Goal: Task Accomplishment & Management: Complete application form

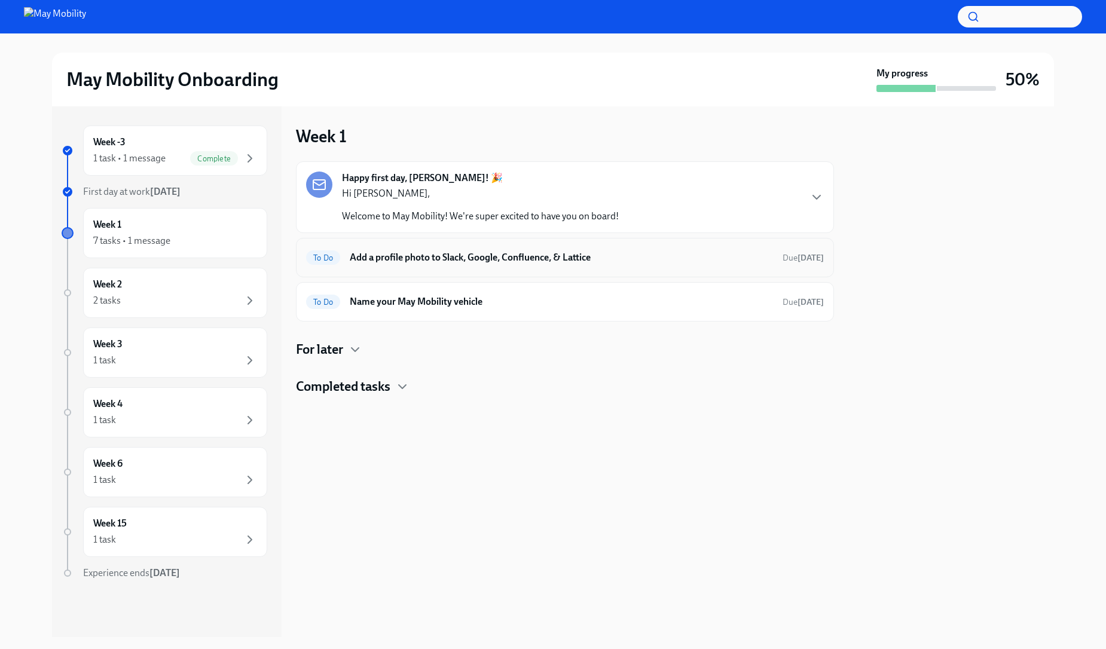
click at [554, 249] on div "To Do Add a profile photo to Slack, Google, Confluence, & Lattice Due [DATE]" at bounding box center [565, 257] width 518 height 19
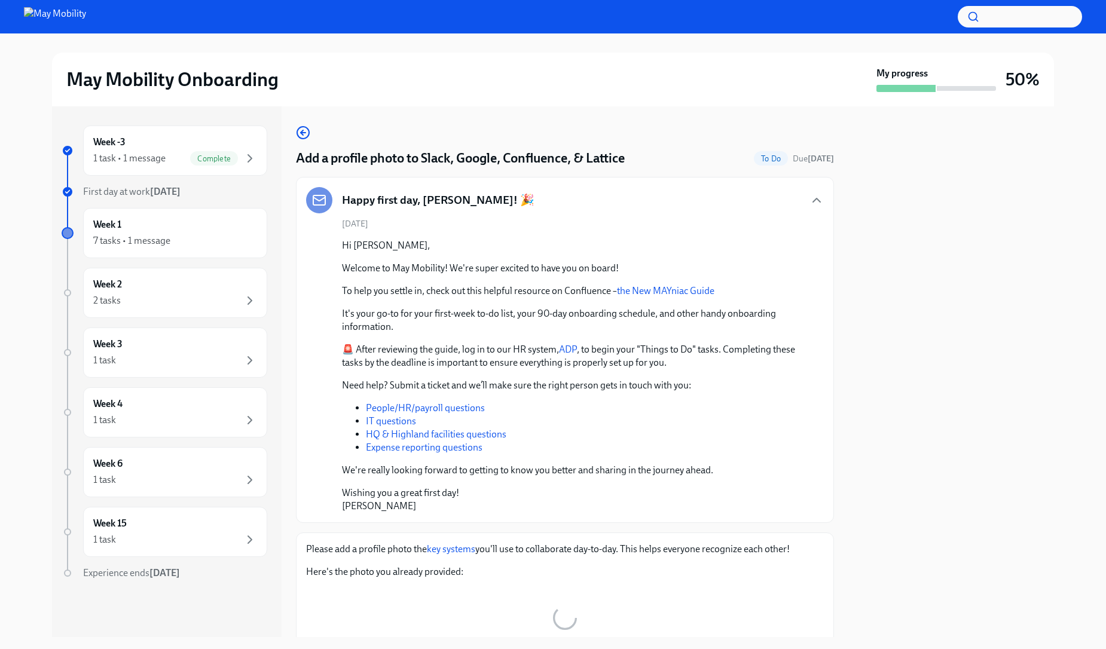
click at [498, 426] on li "IT questions" at bounding box center [585, 421] width 439 height 13
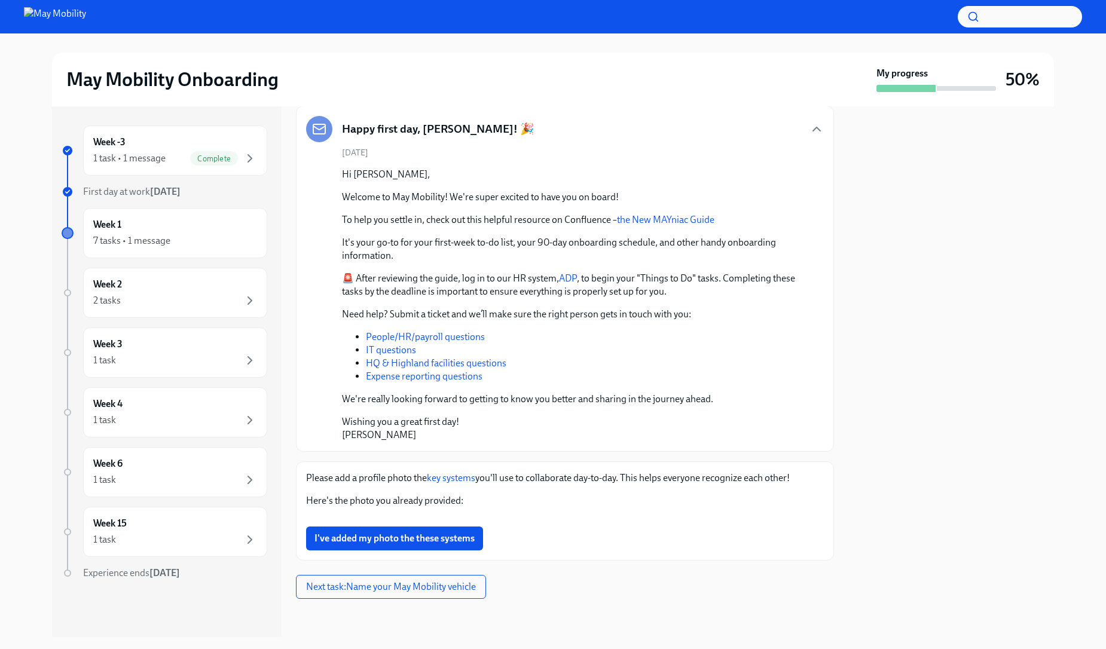
scroll to position [143, 0]
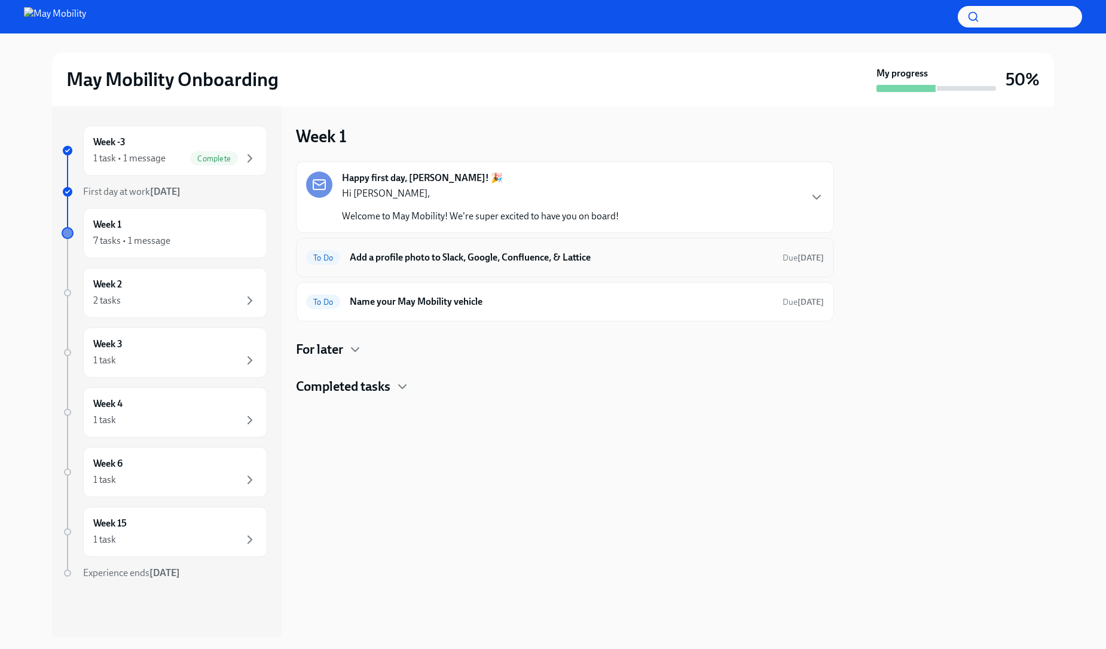
click at [466, 252] on h6 "Add a profile photo to Slack, Google, Confluence, & Lattice" at bounding box center [561, 257] width 423 height 13
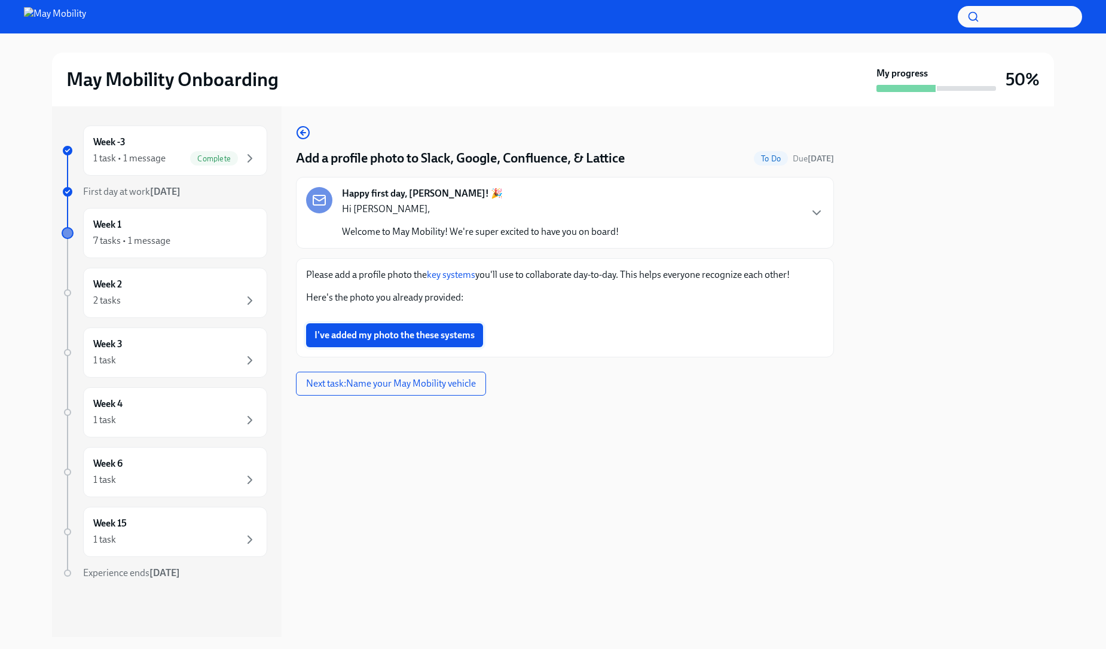
click at [388, 339] on span "I've added my photo the these systems" at bounding box center [394, 335] width 160 height 12
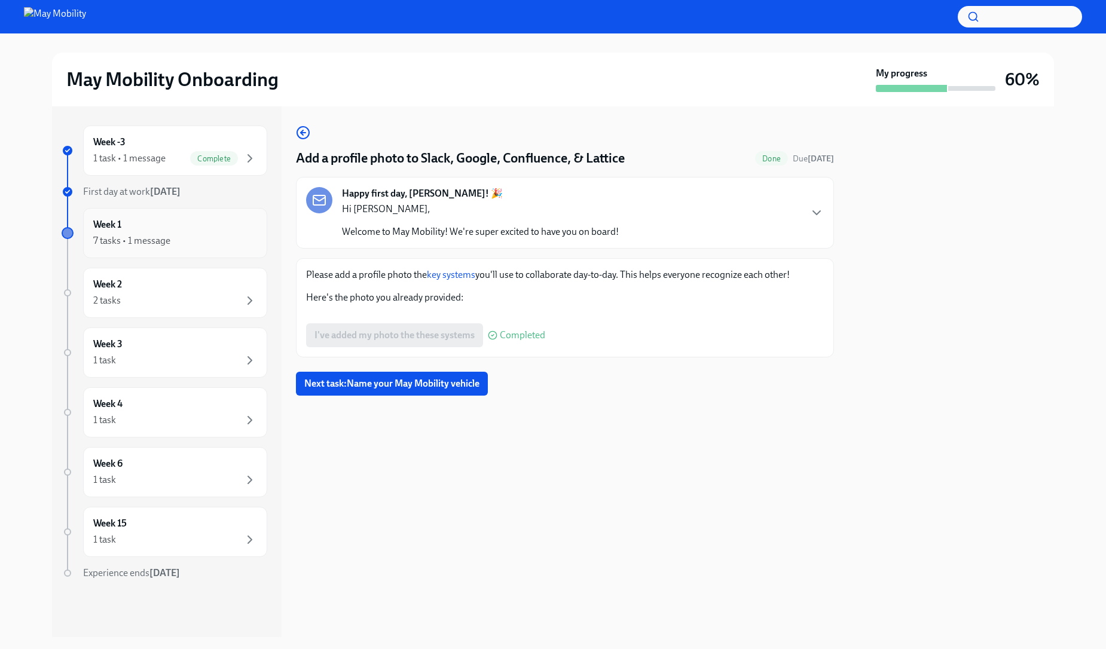
click at [153, 217] on div "Week 1 7 tasks • 1 message" at bounding box center [175, 233] width 184 height 50
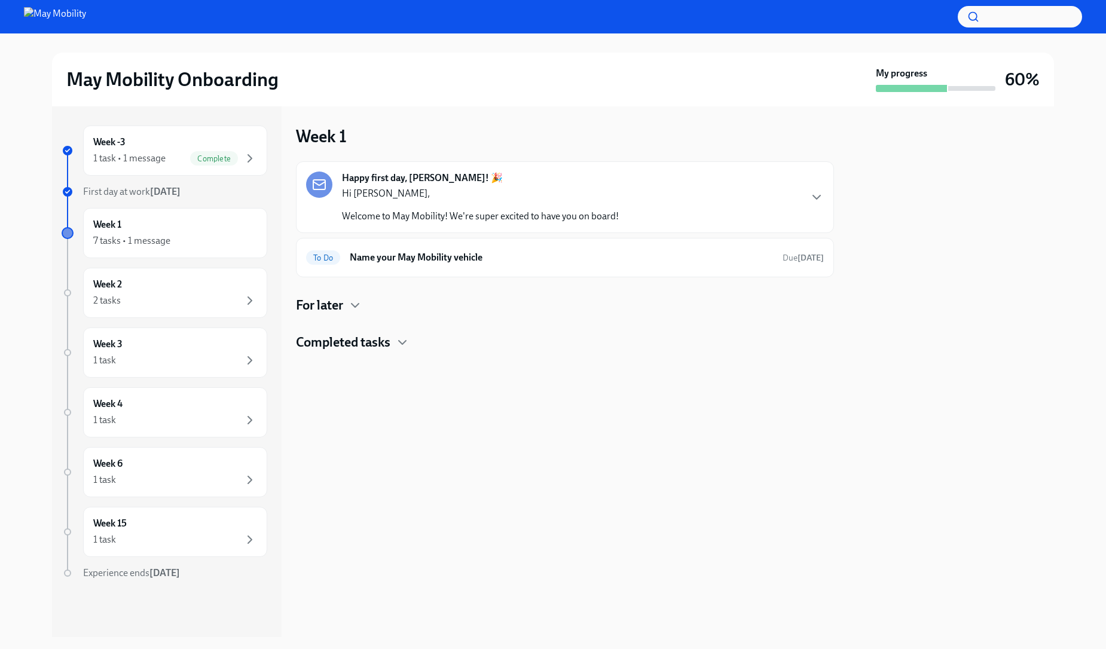
click at [347, 307] on div "For later" at bounding box center [565, 305] width 538 height 18
click at [366, 345] on h4 "Completed tasks" at bounding box center [343, 343] width 94 height 18
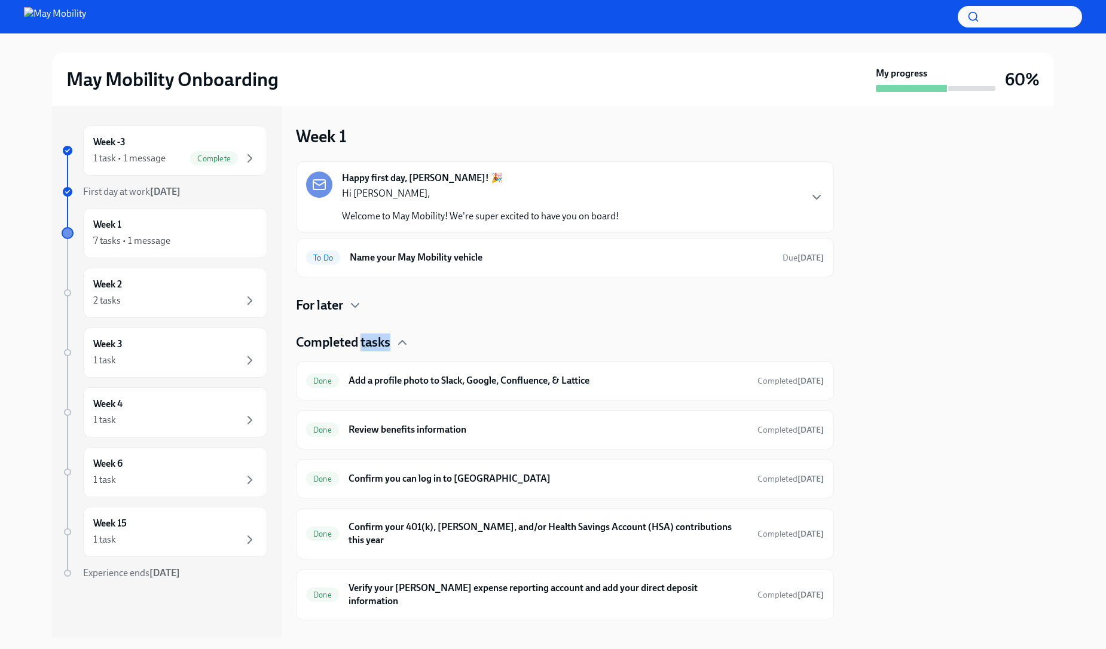
click at [366, 345] on h4 "Completed tasks" at bounding box center [343, 343] width 94 height 18
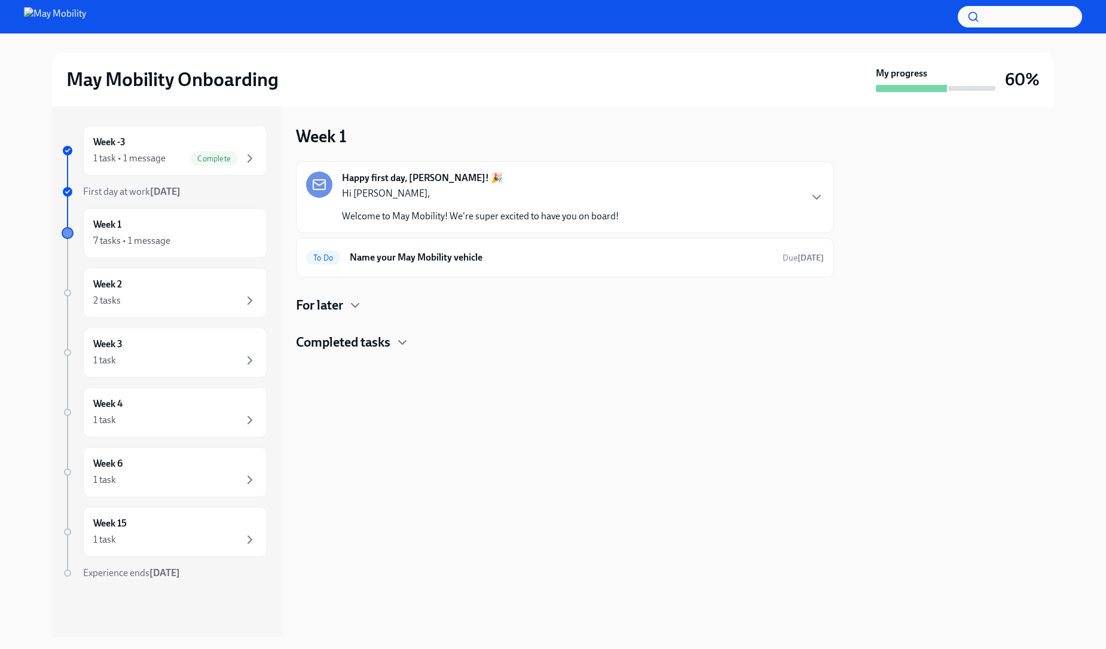
click at [412, 309] on div "For later" at bounding box center [565, 305] width 538 height 18
click at [313, 302] on h4 "For later" at bounding box center [319, 305] width 47 height 18
